Goal: Communication & Community: Share content

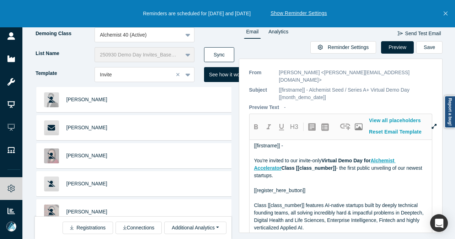
click at [227, 49] on button "Sync" at bounding box center [219, 54] width 30 height 15
click at [225, 52] on button "Sync" at bounding box center [219, 54] width 30 height 15
click at [446, 13] on icon "Close" at bounding box center [446, 13] width 4 height 6
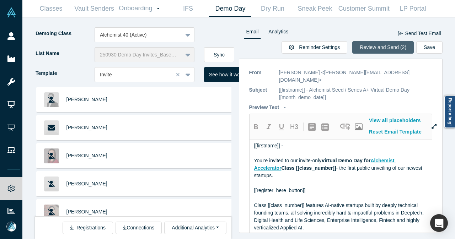
click at [399, 44] on button "Review and Send (2)" at bounding box center [382, 47] width 61 height 12
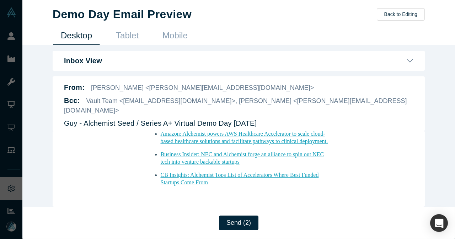
scroll to position [901, 0]
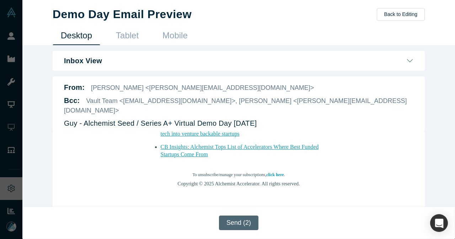
click at [233, 223] on button "Send (2)" at bounding box center [238, 223] width 39 height 15
